Goal: Task Accomplishment & Management: Use online tool/utility

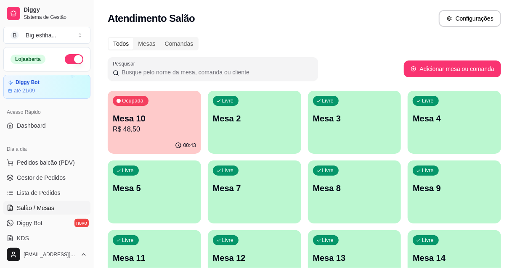
scroll to position [38, 0]
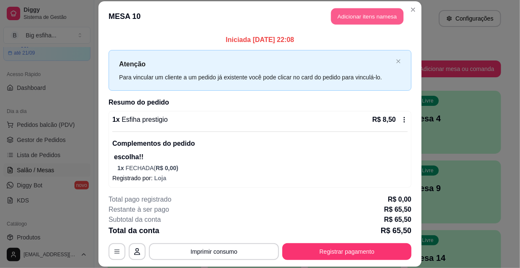
click at [347, 15] on button "Adicionar itens na mesa" at bounding box center [367, 16] width 72 height 16
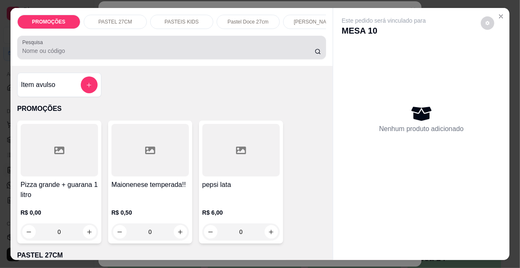
click at [81, 55] on input "Pesquisa" at bounding box center [168, 51] width 292 height 8
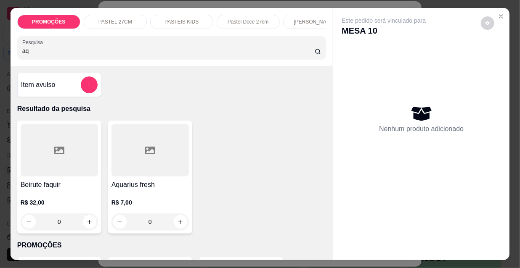
type input "aq"
click at [141, 172] on div at bounding box center [149, 150] width 77 height 53
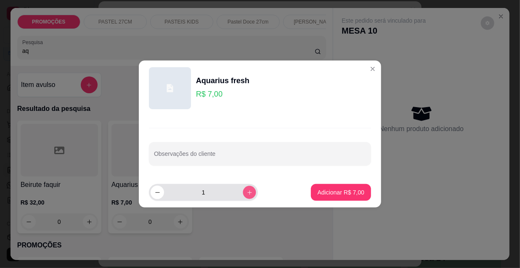
click at [246, 194] on icon "increase-product-quantity" at bounding box center [249, 193] width 6 height 6
type input "2"
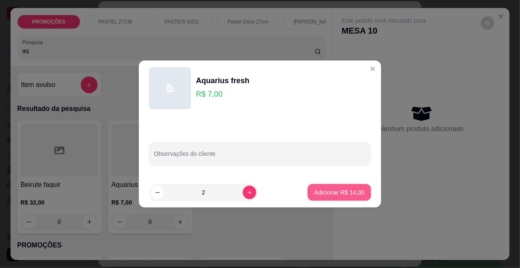
click at [341, 190] on p "Adicionar R$ 14,00" at bounding box center [339, 192] width 50 height 8
type input "2"
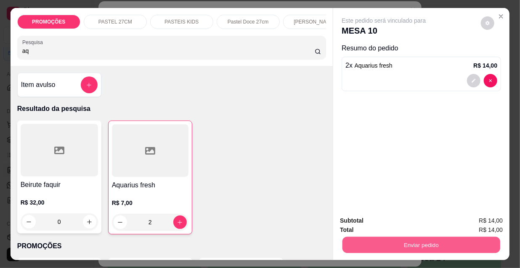
click at [401, 246] on button "Enviar pedido" at bounding box center [421, 245] width 158 height 16
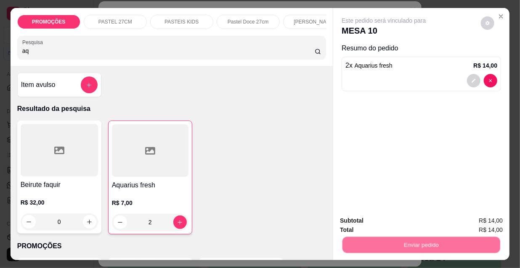
click at [395, 220] on button "Não registrar e enviar pedido" at bounding box center [394, 222] width 85 height 16
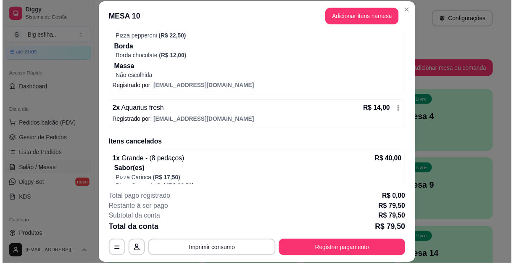
scroll to position [254, 0]
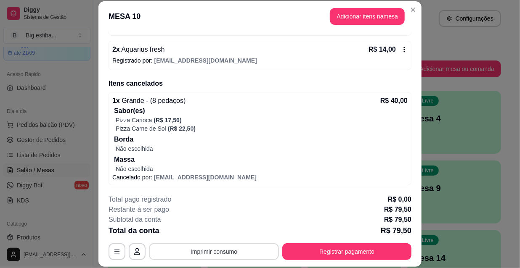
click at [234, 252] on button "Imprimir consumo" at bounding box center [214, 251] width 130 height 17
click at [217, 229] on button "IMPRESSORA" at bounding box center [213, 232] width 59 height 13
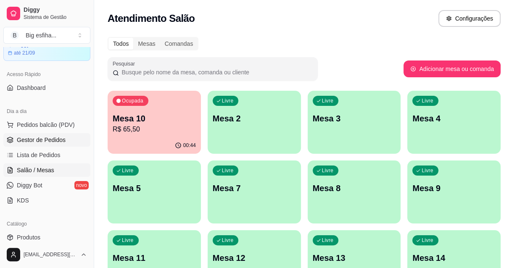
click at [42, 140] on span "Gestor de Pedidos" at bounding box center [41, 140] width 49 height 8
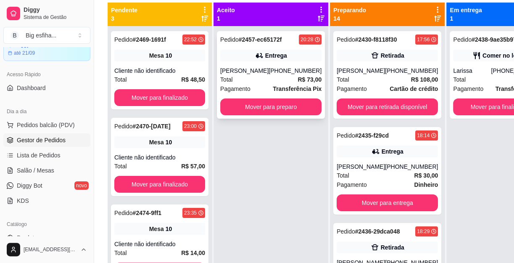
scroll to position [57, 0]
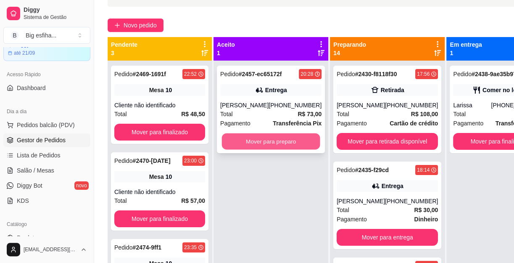
click at [273, 136] on button "Mover para preparo" at bounding box center [271, 141] width 98 height 16
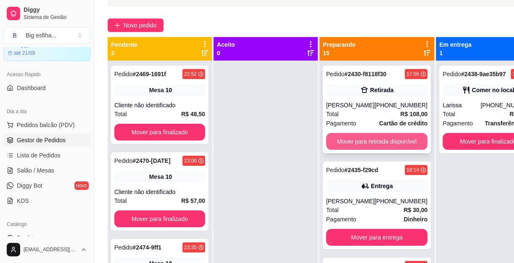
click at [369, 142] on button "Mover para retirada disponível" at bounding box center [376, 141] width 101 height 17
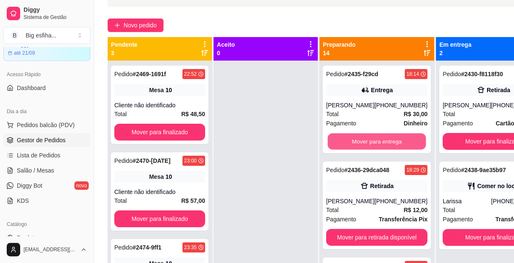
click at [369, 142] on button "Mover para entrega" at bounding box center [377, 141] width 98 height 16
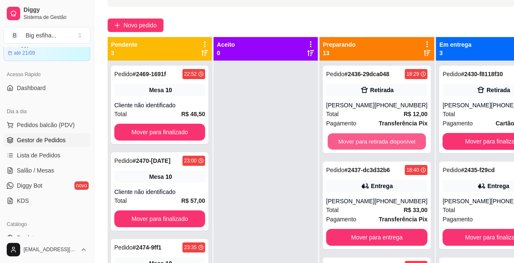
click at [369, 142] on button "Mover para retirada disponível" at bounding box center [377, 141] width 98 height 16
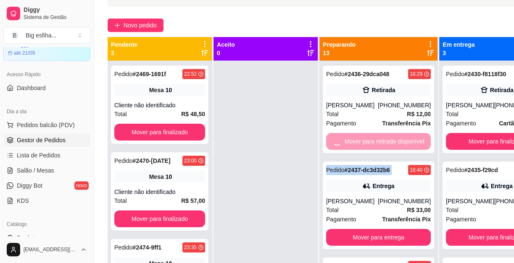
click at [369, 142] on div "Mover para retirada disponível" at bounding box center [378, 141] width 105 height 17
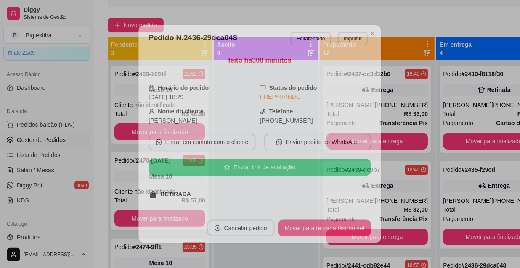
click at [369, 142] on div "feito há 308 minutos Horário do pedido [DATE] 18:29 Status do pedido PREPARANDO…" at bounding box center [260, 132] width 243 height 161
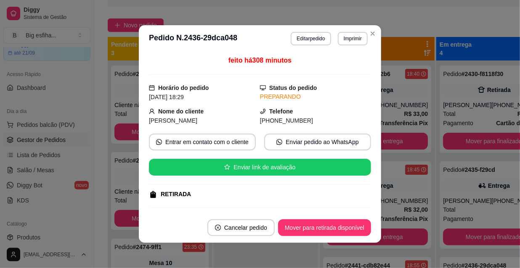
click at [369, 142] on div "feito há 308 minutos Horário do pedido [DATE] 18:29 Status do pedido PREPARANDO…" at bounding box center [260, 132] width 242 height 161
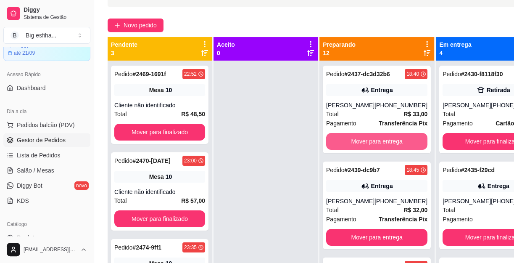
click at [385, 147] on button "Mover para entrega" at bounding box center [376, 141] width 101 height 17
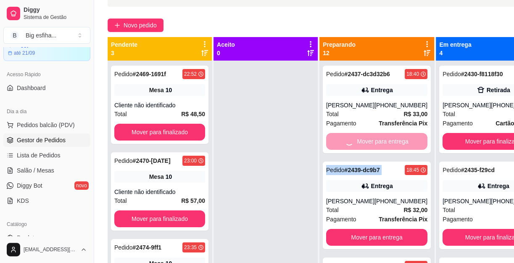
click at [385, 147] on div "Mover para entrega" at bounding box center [376, 141] width 101 height 17
click at [385, 229] on button "Mover para entrega" at bounding box center [376, 237] width 101 height 17
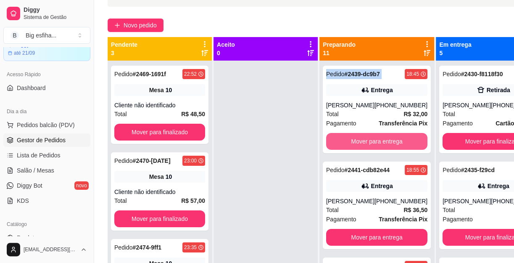
click at [385, 147] on div "Mover para entrega" at bounding box center [376, 141] width 101 height 17
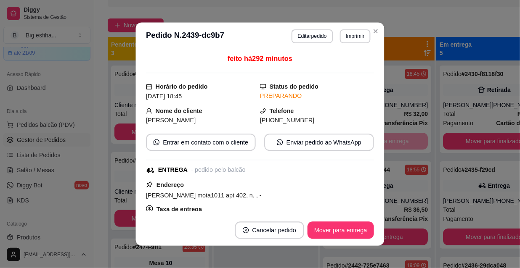
click at [385, 161] on div "Pedido # 2441-cdb82e44 18:55 Entrega [PERSON_NAME] [PHONE_NUMBER] Total R$ 36,5…" at bounding box center [377, 204] width 108 height 87
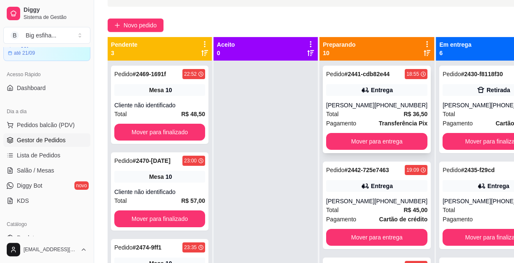
click at [386, 127] on strong "Transferência Pix" at bounding box center [403, 123] width 49 height 7
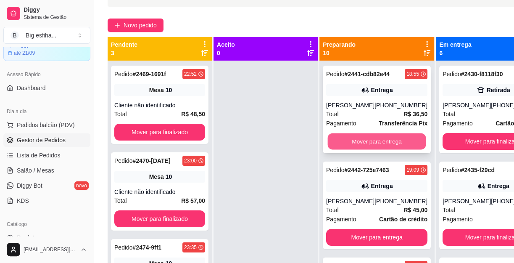
click at [385, 150] on button "Mover para entrega" at bounding box center [377, 141] width 98 height 16
click at [385, 150] on div "Mover para entrega" at bounding box center [376, 141] width 101 height 17
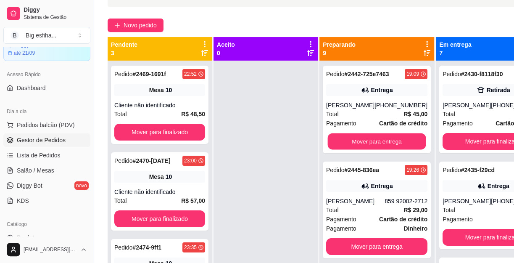
click at [385, 150] on button "Mover para entrega" at bounding box center [377, 141] width 98 height 16
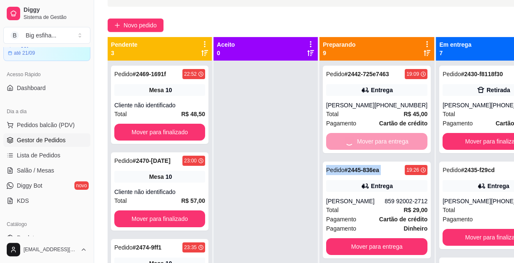
click at [385, 150] on div "Mover para entrega" at bounding box center [376, 141] width 101 height 17
click at [385, 238] on button "Mover para entrega" at bounding box center [376, 246] width 101 height 17
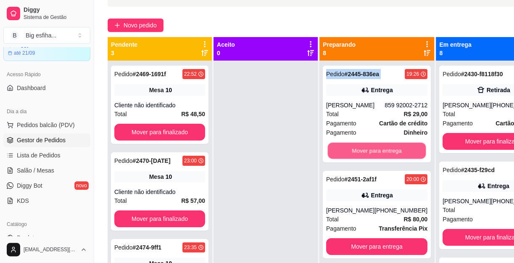
click at [385, 156] on div "Mover para entrega" at bounding box center [376, 150] width 101 height 17
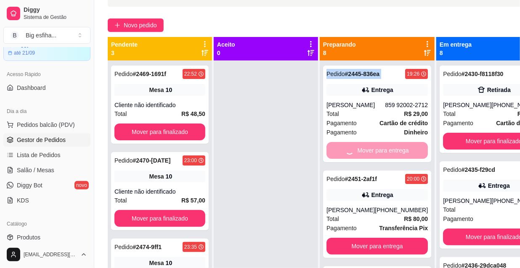
click at [385, 156] on div "Mover para entrega" at bounding box center [376, 150] width 101 height 17
click at [385, 156] on div "Pedido # 2445-836ea 19:26 Entrega Tim 859 92002-2712 Total R$ 29,00 Pagamento C…" at bounding box center [377, 195] width 115 height 268
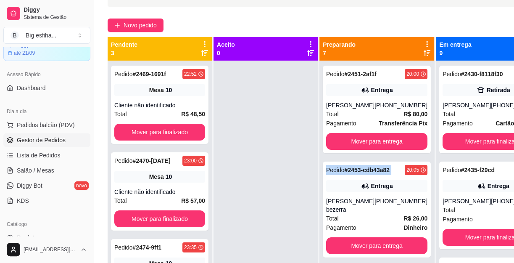
click at [385, 156] on div "Pedido # 2451-2af1f 20:00 Entrega Ana quilvia [PHONE_NUMBER] Total R$ 80,00 Pag…" at bounding box center [377, 192] width 115 height 263
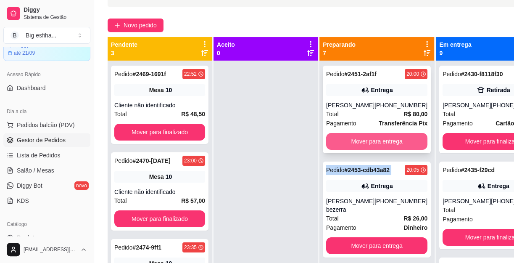
click at [381, 143] on button "Mover para entrega" at bounding box center [376, 141] width 101 height 17
click at [381, 143] on div "Mover para entrega" at bounding box center [376, 141] width 101 height 17
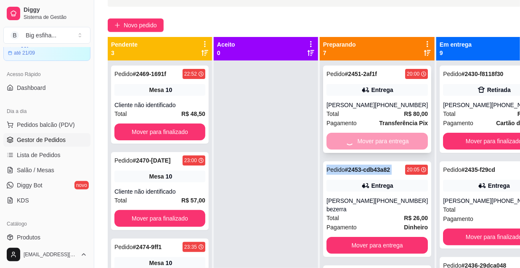
click at [381, 143] on div "Mover para entrega" at bounding box center [376, 141] width 101 height 17
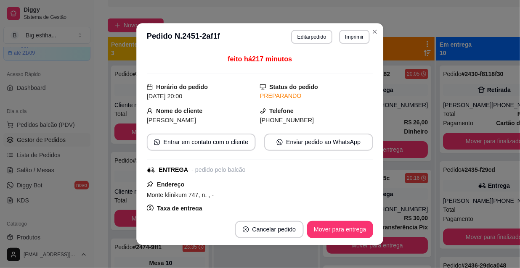
click at [381, 143] on div "**********" at bounding box center [260, 133] width 530 height 273
click at [381, 143] on button "Mover para entrega" at bounding box center [376, 149] width 101 height 17
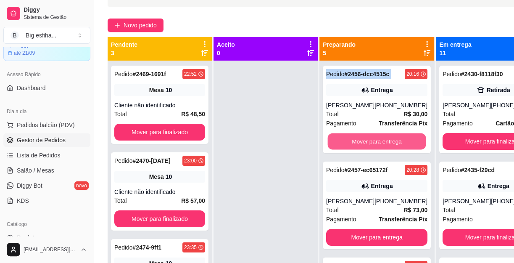
click at [381, 144] on button "Mover para entrega" at bounding box center [377, 141] width 98 height 16
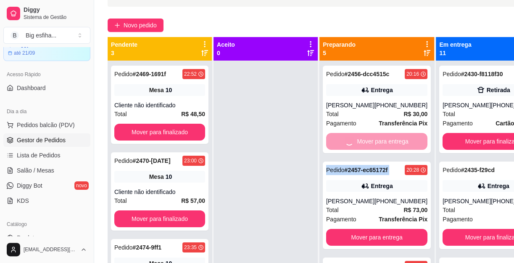
click at [381, 144] on div "Mover para entrega" at bounding box center [376, 141] width 101 height 17
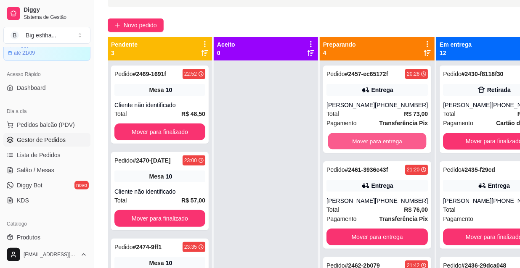
click at [381, 144] on button "Mover para entrega" at bounding box center [377, 141] width 98 height 16
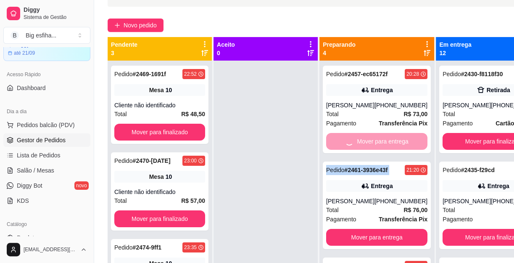
click at [381, 144] on div "Mover para entrega" at bounding box center [376, 141] width 101 height 17
click at [381, 144] on div "**********" at bounding box center [256, 132] width 527 height 270
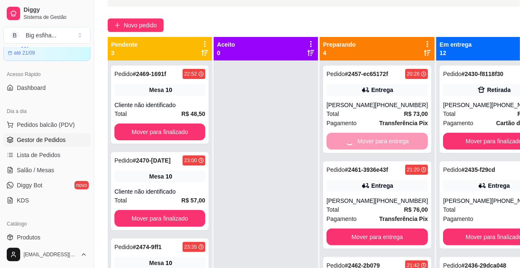
click at [381, 229] on button "Mover para entrega" at bounding box center [376, 237] width 101 height 17
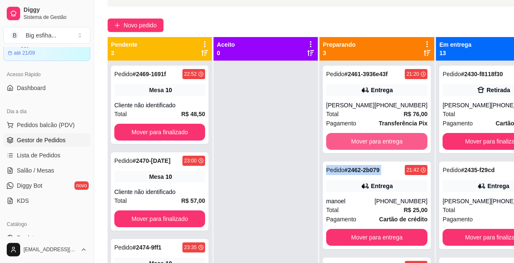
click at [381, 144] on div "Mover para entrega" at bounding box center [376, 141] width 101 height 17
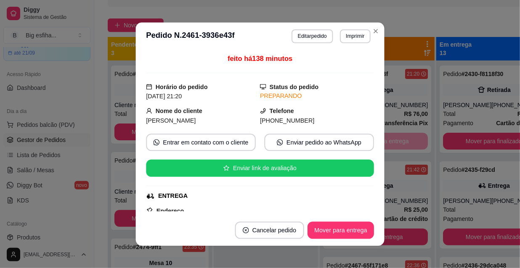
click at [381, 144] on div "Mover para entrega" at bounding box center [376, 141] width 101 height 17
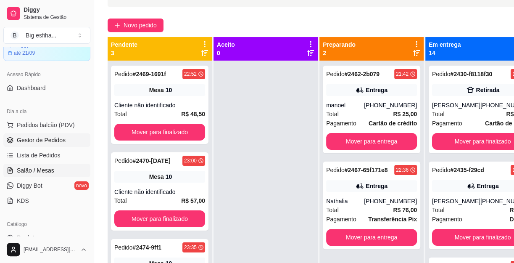
click at [34, 168] on span "Salão / Mesas" at bounding box center [35, 170] width 37 height 8
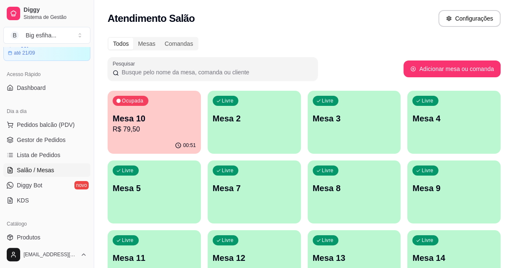
click at [161, 129] on p "R$ 79,50" at bounding box center [154, 129] width 83 height 10
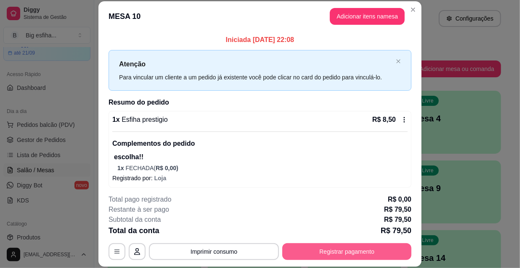
click at [370, 250] on button "Registrar pagamento" at bounding box center [346, 251] width 129 height 17
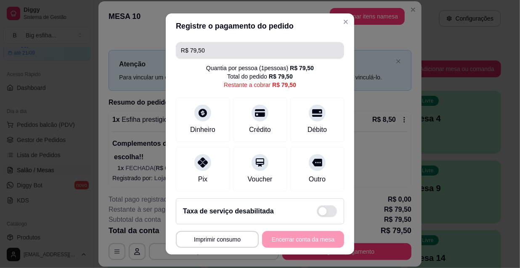
click at [214, 50] on input "R$ 79,50" at bounding box center [260, 50] width 158 height 17
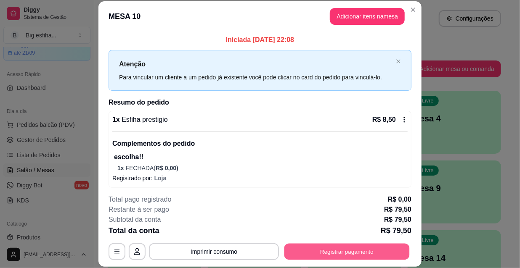
click at [309, 249] on button "Registrar pagamento" at bounding box center [346, 251] width 125 height 16
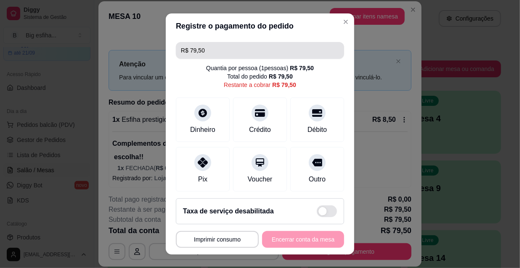
click at [213, 53] on input "R$ 79,50" at bounding box center [260, 50] width 158 height 17
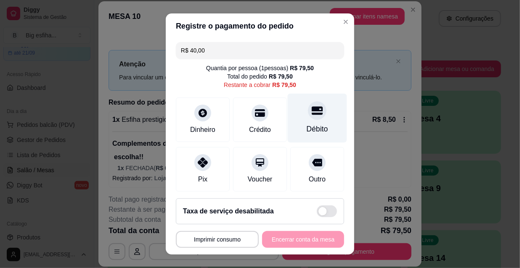
click at [312, 118] on div "Débito" at bounding box center [317, 118] width 59 height 49
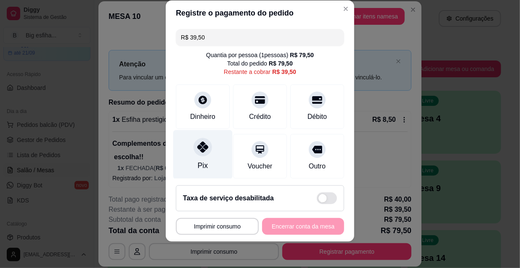
click at [197, 147] on icon at bounding box center [202, 147] width 11 height 11
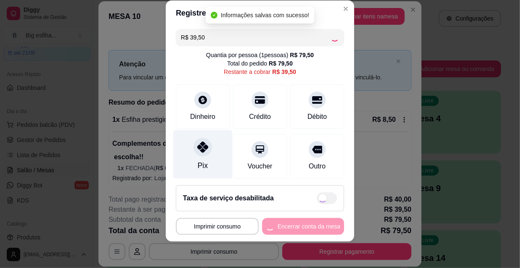
type input "R$ 0,00"
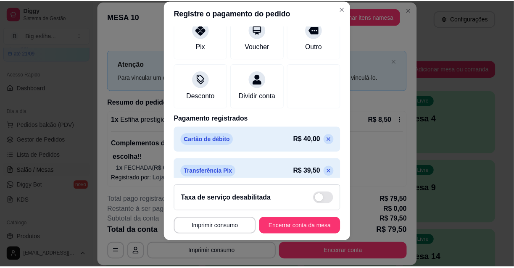
scroll to position [130, 0]
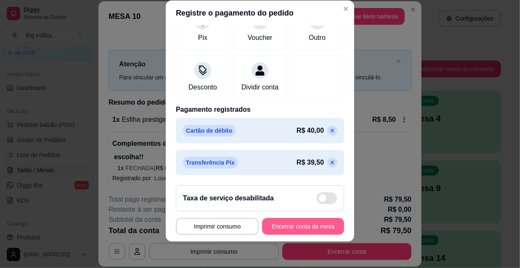
click at [295, 225] on button "Encerrar conta da mesa" at bounding box center [303, 226] width 82 height 17
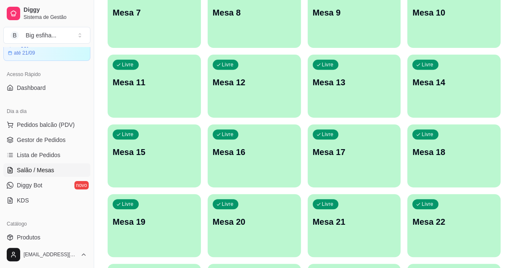
scroll to position [32, 0]
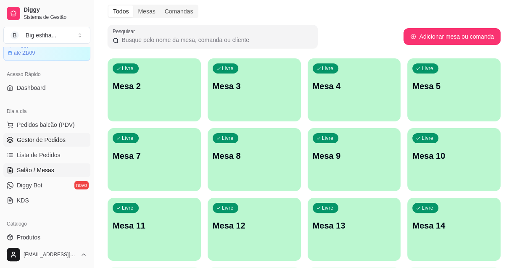
click at [52, 138] on span "Gestor de Pedidos" at bounding box center [41, 140] width 49 height 8
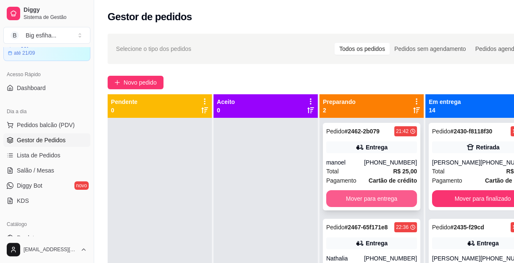
click at [386, 193] on button "Mover para entrega" at bounding box center [371, 198] width 91 height 17
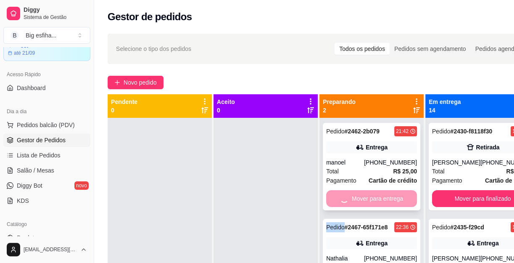
click at [386, 194] on div "Mover para entrega" at bounding box center [371, 198] width 91 height 17
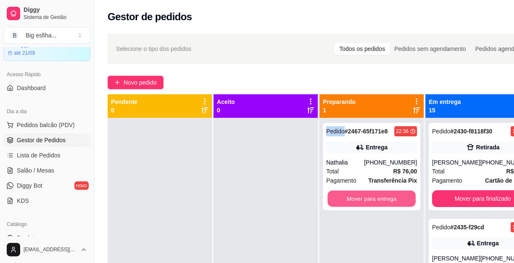
click at [386, 194] on div "Mover para entrega" at bounding box center [371, 198] width 91 height 17
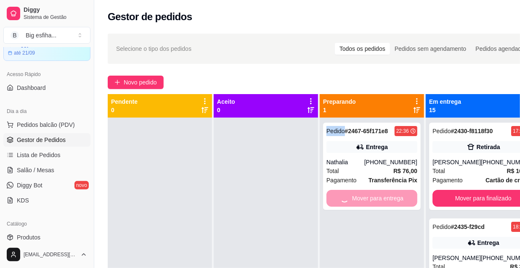
click at [386, 194] on div "Mover para entrega" at bounding box center [371, 198] width 91 height 17
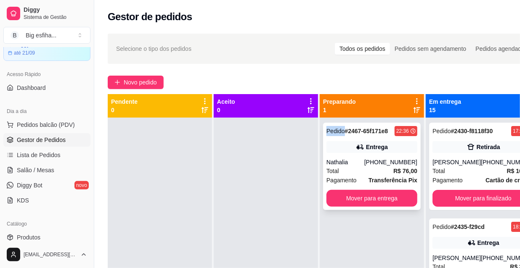
click at [386, 195] on button "Mover para entrega" at bounding box center [371, 198] width 91 height 17
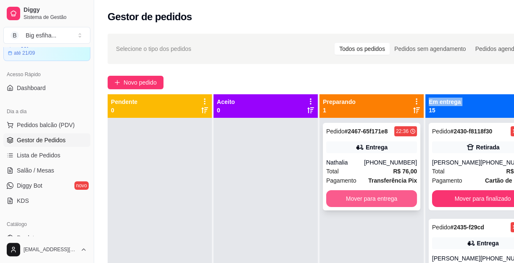
click at [386, 195] on div "Mover para entrega" at bounding box center [371, 198] width 91 height 17
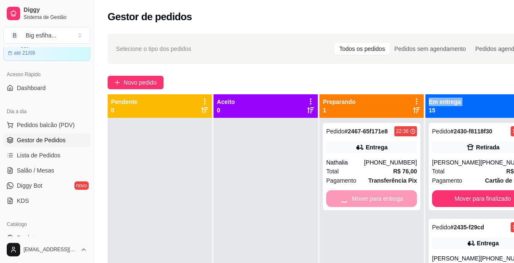
click at [386, 195] on div "Pedido # 2467-65f171e8 22:36 Entrega Nathalia [PHONE_NUMBER] Total R$ 76,00 Pag…" at bounding box center [372, 249] width 104 height 263
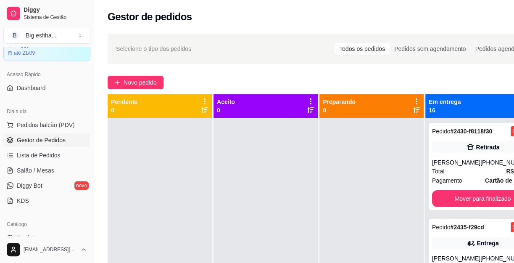
click at [386, 195] on div at bounding box center [372, 249] width 104 height 263
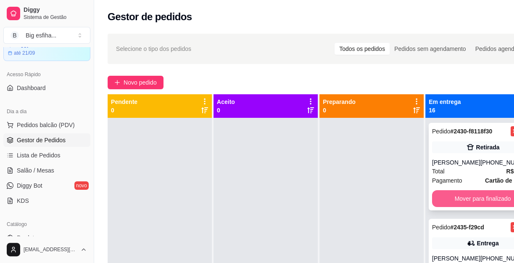
click at [450, 197] on button "Mover para finalizado" at bounding box center [482, 198] width 101 height 17
click at [450, 197] on div "Mover para finalizado" at bounding box center [482, 198] width 101 height 17
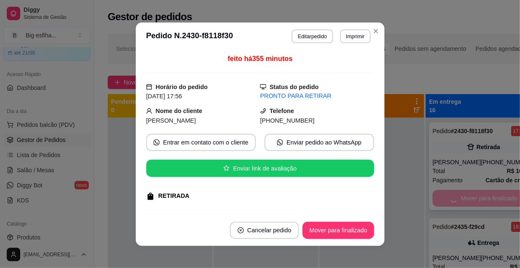
click at [450, 197] on div "Mover para finalizado" at bounding box center [482, 198] width 101 height 17
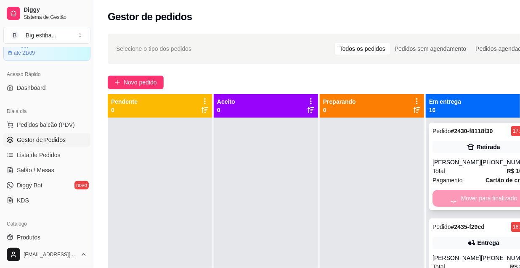
click at [449, 197] on div "Mover para finalizado" at bounding box center [482, 198] width 101 height 17
click at [449, 198] on div "Mover para finalizado" at bounding box center [482, 198] width 101 height 17
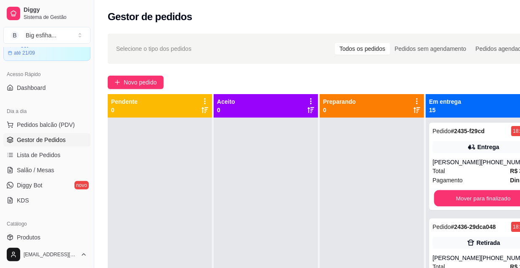
click at [449, 198] on button "Mover para finalizado" at bounding box center [483, 198] width 98 height 16
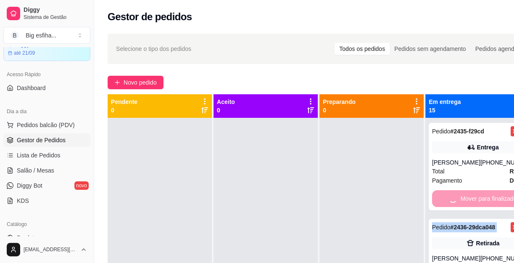
click at [449, 198] on div "Mover para finalizado" at bounding box center [482, 198] width 101 height 17
click at [449, 219] on div "Pedido # 2436-29dca048 18:29 Retirada Luciana [PHONE_NUMBER] Total R$ 12,00 Pag…" at bounding box center [483, 262] width 108 height 87
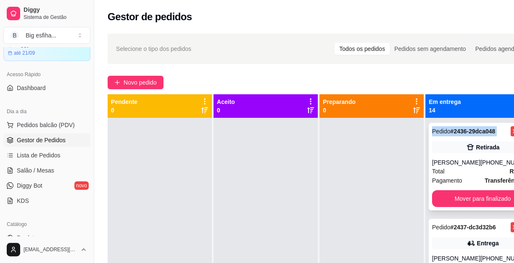
click at [449, 199] on div "Pedido # 2436-29dca048 18:29 Retirada Luciana [PHONE_NUMBER] Total R$ 12,00 Pag…" at bounding box center [483, 166] width 108 height 87
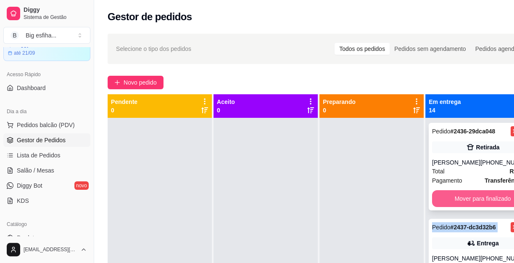
click at [448, 207] on button "Mover para finalizado" at bounding box center [482, 198] width 101 height 17
click at [448, 207] on div "Mover para finalizado" at bounding box center [482, 198] width 101 height 17
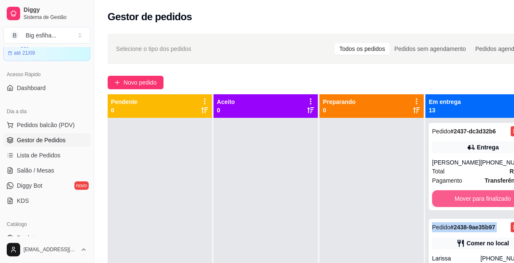
click at [448, 207] on div "Mover para finalizado" at bounding box center [482, 198] width 101 height 17
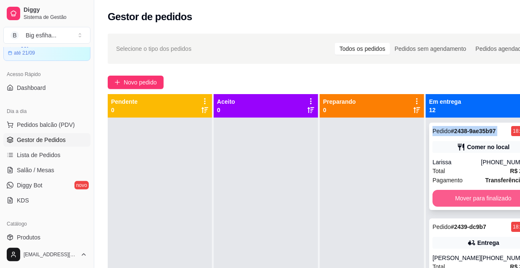
click at [448, 207] on div "Mover para finalizado" at bounding box center [482, 198] width 101 height 17
click at [447, 207] on div "Mover para finalizado" at bounding box center [482, 198] width 101 height 17
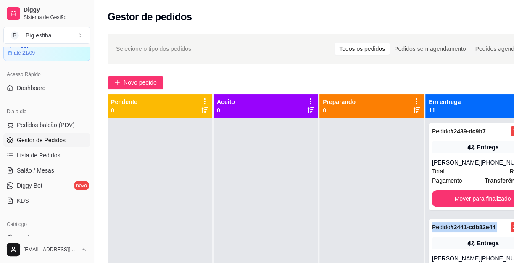
click at [447, 210] on div "Pedido # 2439-dc9b7 18:45 Entrega [PERSON_NAME] [PHONE_NUMBER] Total R$ 32,00 P…" at bounding box center [483, 249] width 115 height 263
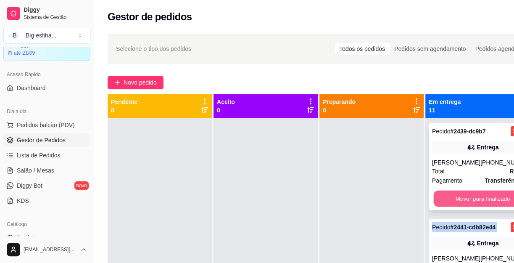
click at [457, 198] on button "Mover para finalizado" at bounding box center [483, 198] width 98 height 16
click at [457, 199] on div "Mover para finalizado" at bounding box center [482, 198] width 101 height 17
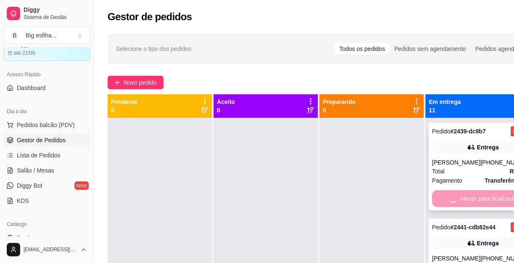
click at [456, 200] on div "Mover para finalizado" at bounding box center [482, 198] width 101 height 17
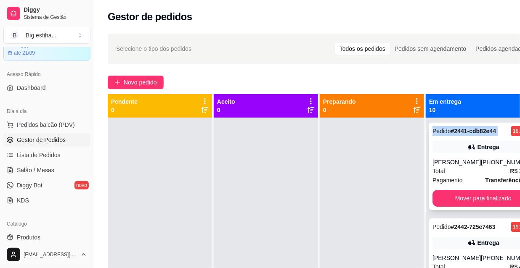
click at [455, 185] on span "Pagamento" at bounding box center [447, 180] width 30 height 9
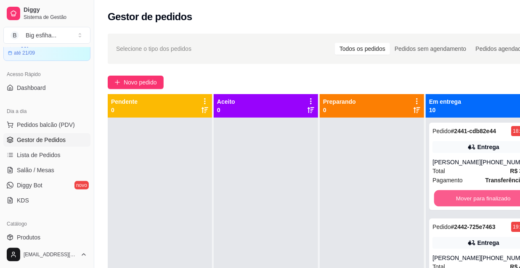
click at [455, 207] on button "Mover para finalizado" at bounding box center [483, 198] width 98 height 16
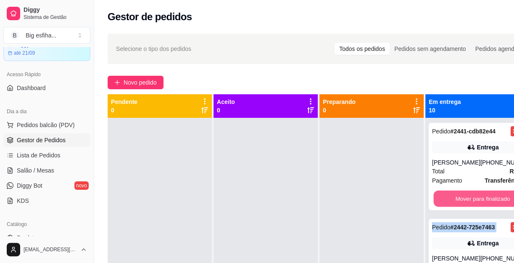
click at [455, 207] on div "Mover para finalizado" at bounding box center [482, 198] width 101 height 17
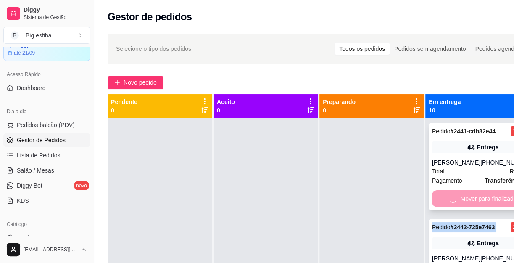
click at [455, 207] on div "Mover para finalizado" at bounding box center [482, 198] width 101 height 17
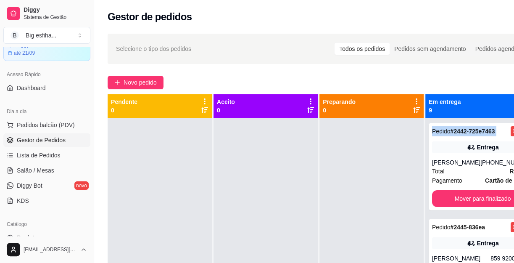
click at [453, 207] on button "Mover para finalizado" at bounding box center [482, 198] width 101 height 17
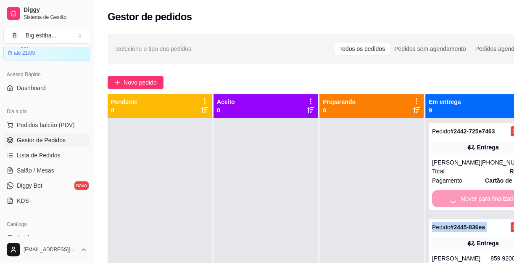
click at [453, 207] on div "Mover para finalizado" at bounding box center [482, 198] width 101 height 17
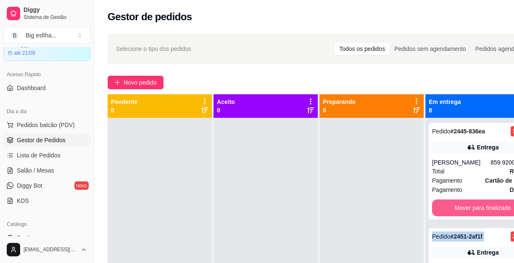
click at [453, 209] on div "Mover para finalizado" at bounding box center [482, 207] width 101 height 17
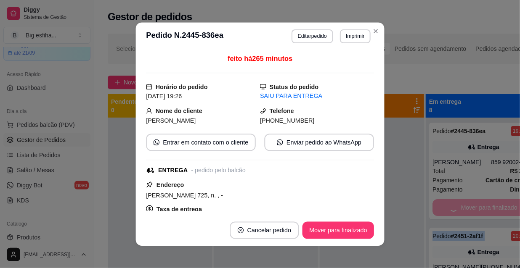
click at [453, 228] on div "Pedido # 2451-2af1f 20:00 Entrega Ana quilvia [PHONE_NUMBER] Total R$ 80,00 Pag…" at bounding box center [483, 271] width 108 height 87
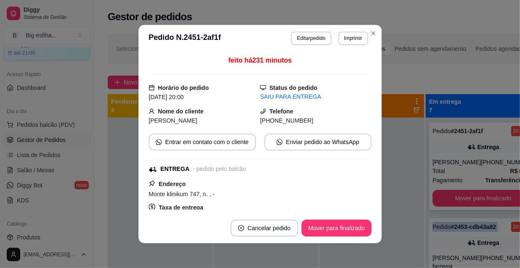
click at [452, 209] on div "Pedido # 2451-2af1f 20:00 Entrega Ana quilvia [PHONE_NUMBER] Total R$ 80,00 Pag…" at bounding box center [483, 166] width 108 height 87
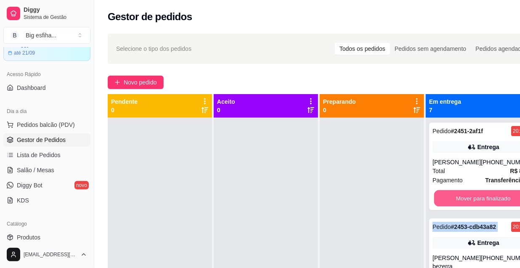
click at [453, 203] on button "Mover para finalizado" at bounding box center [483, 198] width 98 height 16
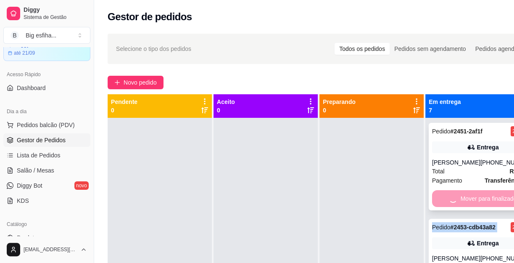
click at [453, 202] on div "Mover para finalizado" at bounding box center [482, 198] width 101 height 17
click at [454, 202] on div "Mover para finalizado" at bounding box center [482, 198] width 101 height 17
click at [455, 201] on div "Mover para finalizado" at bounding box center [482, 198] width 101 height 17
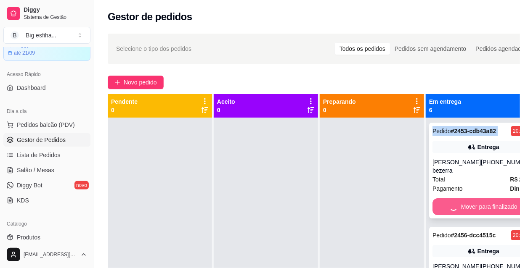
click at [455, 201] on div "Mover para finalizado" at bounding box center [482, 206] width 101 height 17
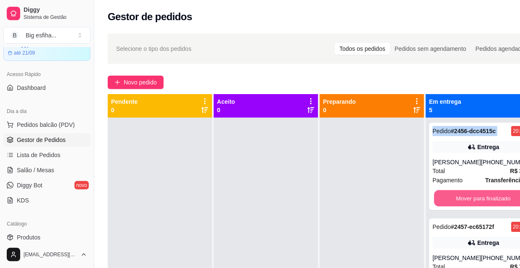
click at [454, 201] on button "Mover para finalizado" at bounding box center [483, 198] width 98 height 16
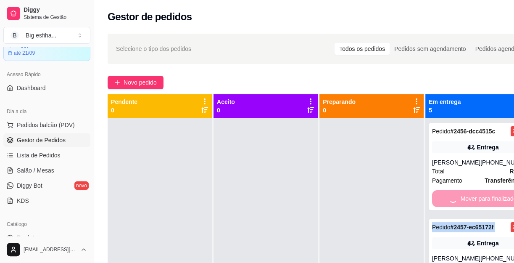
click at [454, 201] on div "Mover para finalizado" at bounding box center [482, 198] width 101 height 17
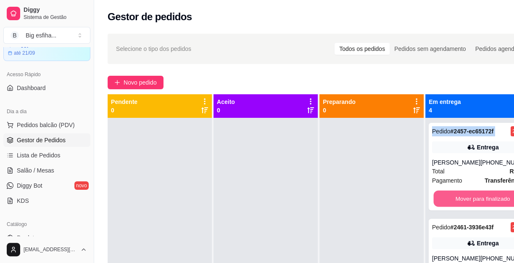
click at [454, 201] on button "Mover para finalizado" at bounding box center [483, 198] width 98 height 16
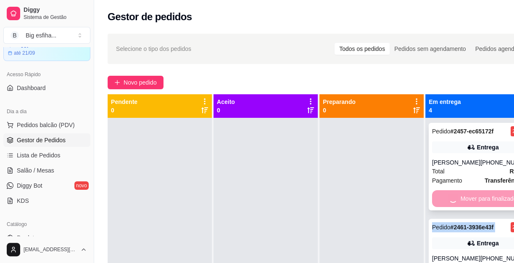
click at [454, 201] on div "Mover para finalizado" at bounding box center [482, 198] width 101 height 17
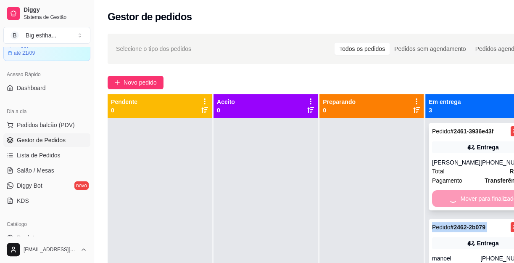
click at [454, 201] on div "Mover para finalizado" at bounding box center [482, 198] width 101 height 17
click at [453, 201] on div "Mover para finalizado" at bounding box center [482, 198] width 101 height 17
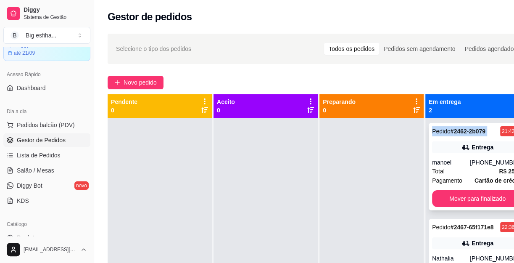
click at [452, 201] on button "Mover para finalizado" at bounding box center [477, 198] width 91 height 17
click at [452, 201] on div "Mover para finalizado" at bounding box center [477, 198] width 91 height 17
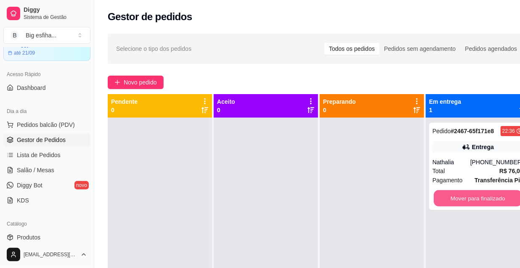
click at [452, 201] on button "Mover para finalizado" at bounding box center [478, 198] width 88 height 16
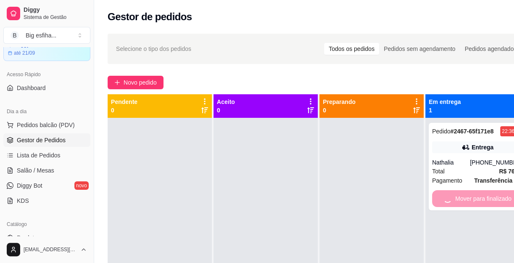
click at [452, 201] on div "Mover para finalizado" at bounding box center [477, 198] width 91 height 17
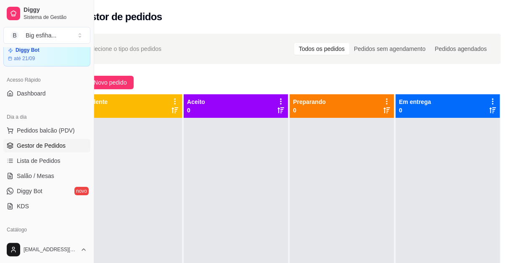
scroll to position [76, 0]
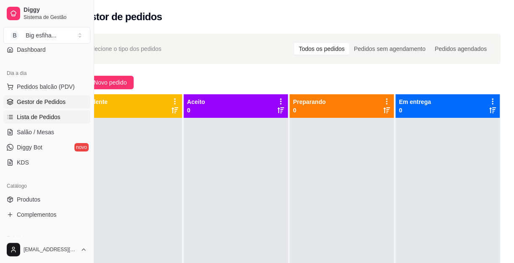
click at [46, 118] on span "Lista de Pedidos" at bounding box center [39, 117] width 44 height 8
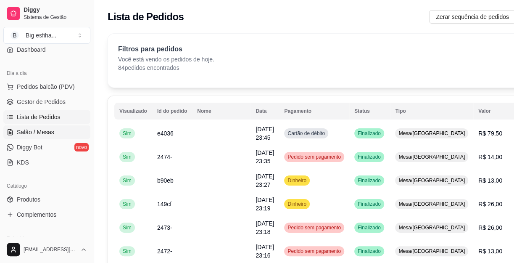
click at [34, 133] on span "Salão / Mesas" at bounding box center [35, 132] width 37 height 8
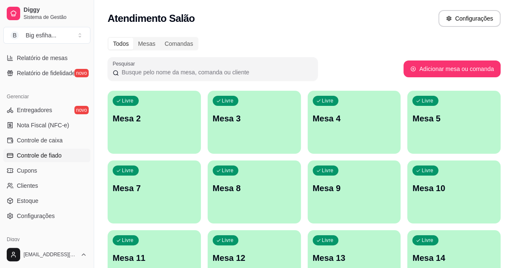
scroll to position [306, 0]
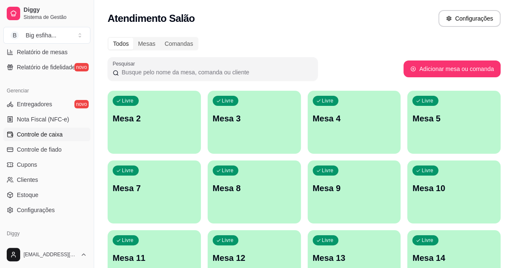
click at [48, 137] on span "Controle de caixa" at bounding box center [40, 134] width 46 height 8
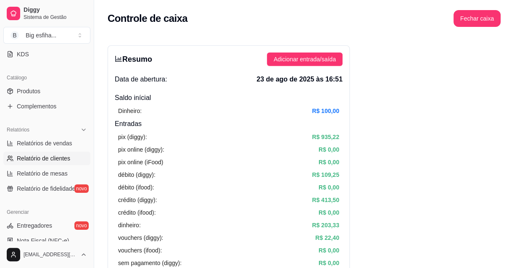
scroll to position [183, 0]
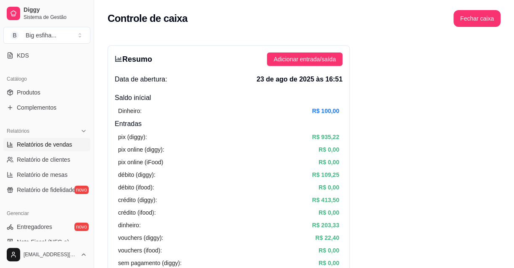
click at [47, 144] on span "Relatórios de vendas" at bounding box center [45, 144] width 56 height 8
select select "ALL"
select select "0"
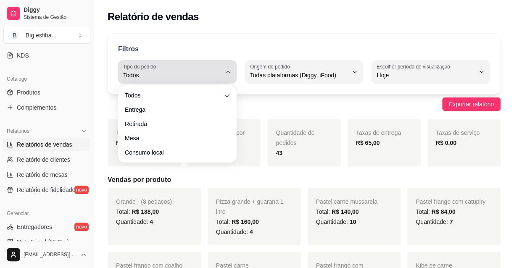
click at [172, 64] on div "Todos" at bounding box center [172, 71] width 98 height 17
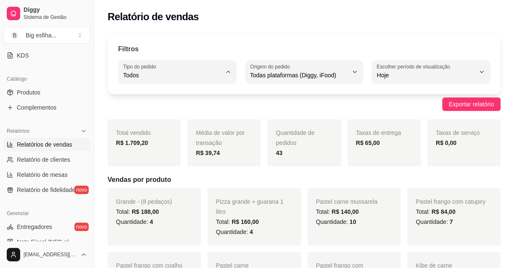
click at [157, 104] on li "Entrega" at bounding box center [177, 108] width 107 height 13
type input "DELIVERY"
select select "DELIVERY"
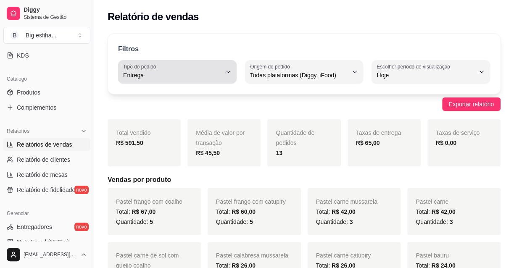
click at [194, 69] on div "Entrega" at bounding box center [172, 71] width 98 height 17
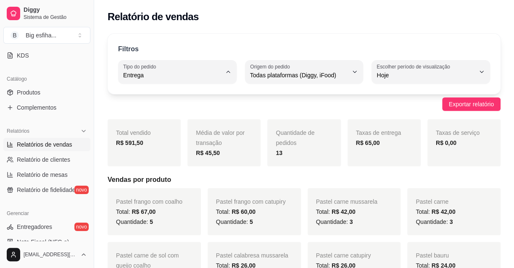
click at [164, 109] on span "Entrega" at bounding box center [173, 109] width 93 height 8
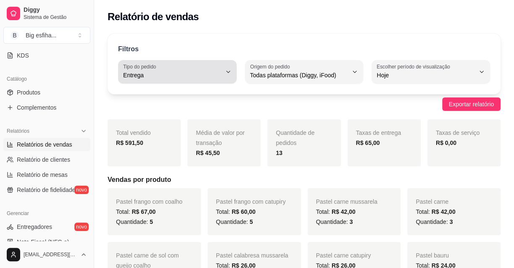
click at [188, 74] on span "Entrega" at bounding box center [172, 75] width 98 height 8
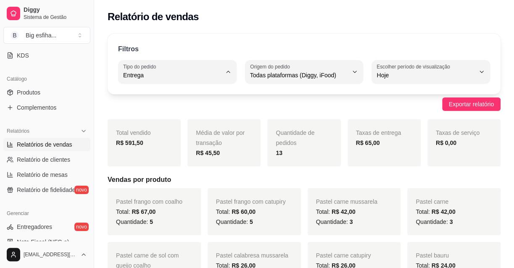
click at [185, 93] on span "Todos" at bounding box center [173, 95] width 93 height 8
type input "ALL"
select select "ALL"
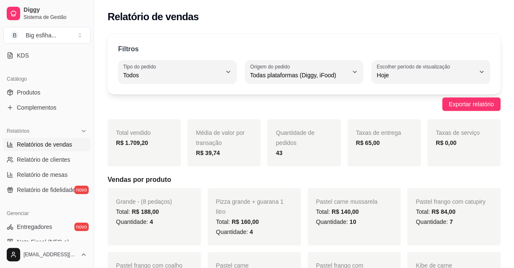
drag, startPoint x: 137, startPoint y: 105, endPoint x: 127, endPoint y: 107, distance: 9.5
click at [136, 105] on div "Exportar relatório" at bounding box center [304, 104] width 393 height 13
